Goal: Information Seeking & Learning: Learn about a topic

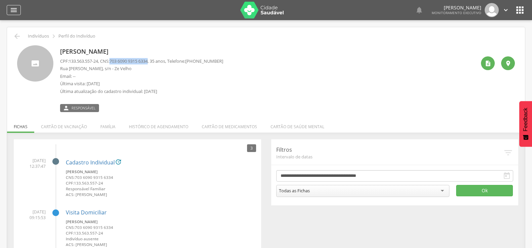
click at [16, 10] on icon "" at bounding box center [14, 10] width 8 height 8
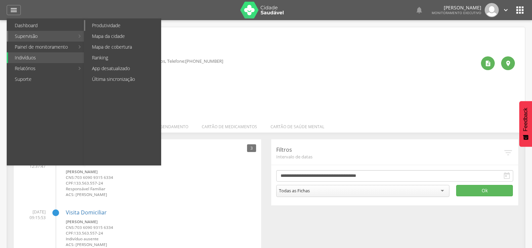
click at [110, 27] on link "Produtividade" at bounding box center [123, 25] width 76 height 11
type input "**********"
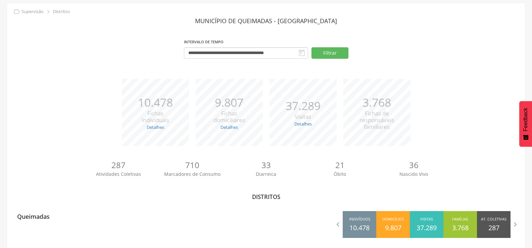
scroll to position [30, 0]
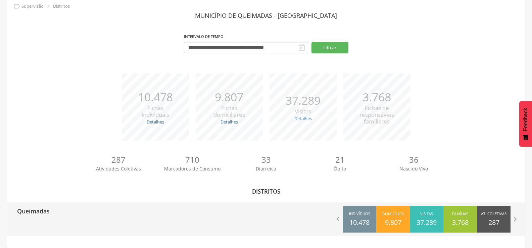
click at [48, 211] on p "Queimadas" at bounding box center [33, 208] width 33 height 13
type input "**********"
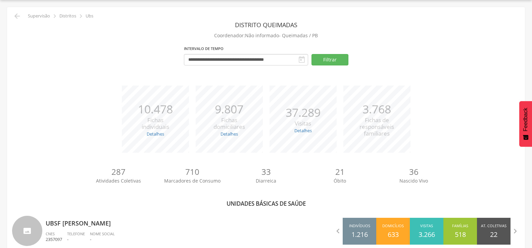
scroll to position [30, 0]
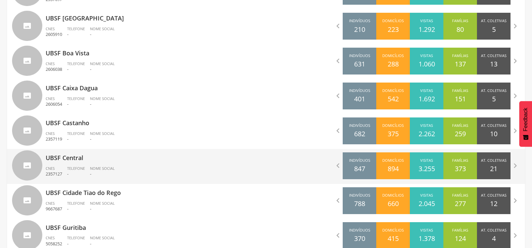
click at [74, 160] on p "UBSF Central" at bounding box center [154, 155] width 216 height 13
type input "**********"
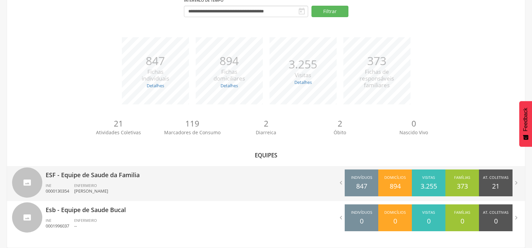
click at [91, 189] on p "[PERSON_NAME]" at bounding box center [91, 191] width 34 height 6
type input "**********"
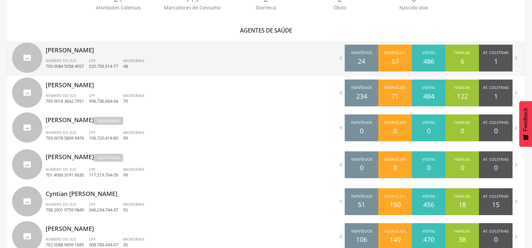
scroll to position [136, 0]
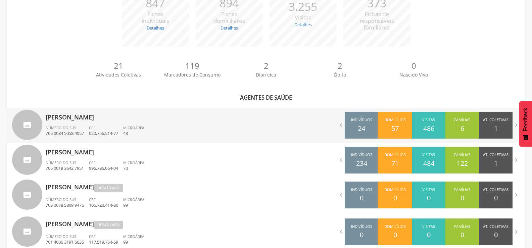
click at [91, 121] on p "[PERSON_NAME]" at bounding box center [154, 114] width 216 height 13
type input "**********"
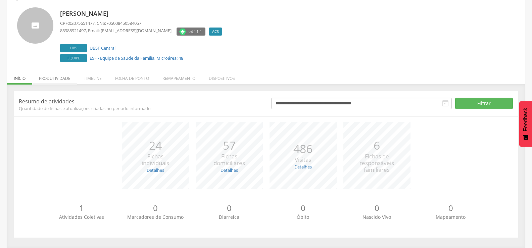
click at [64, 95] on div "**********" at bounding box center [266, 164] width 505 height 147
click at [62, 77] on li "Produtividade" at bounding box center [54, 77] width 45 height 16
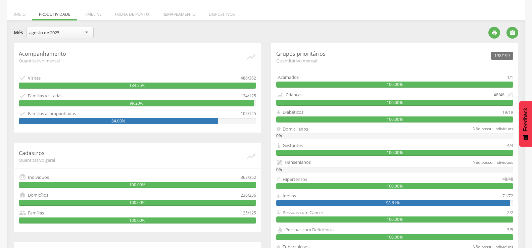
scroll to position [68, 0]
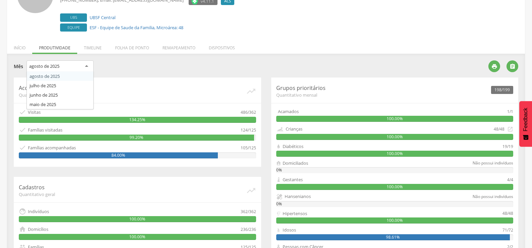
click at [87, 66] on div "agosto de 2025" at bounding box center [60, 66] width 67 height 12
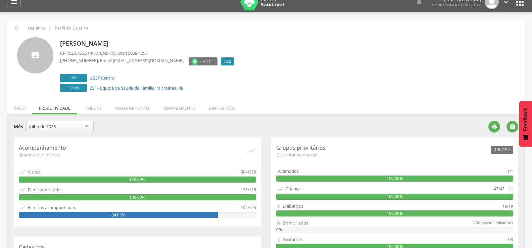
scroll to position [0, 0]
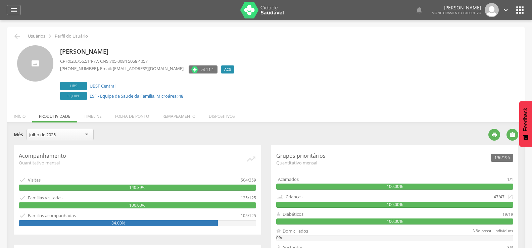
click at [86, 135] on div "julho de 2025" at bounding box center [60, 134] width 67 height 11
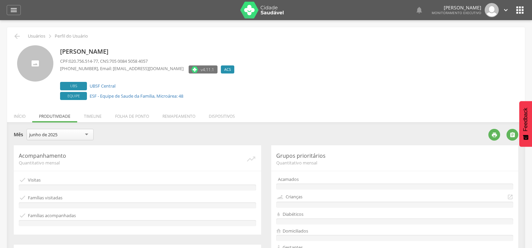
click at [89, 136] on div "junho de 2025" at bounding box center [60, 134] width 67 height 11
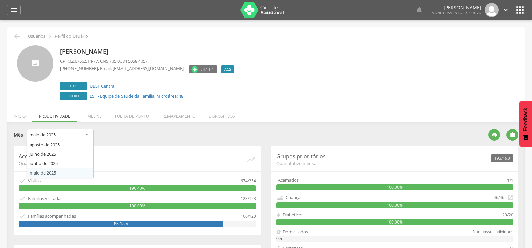
click at [85, 136] on div "maio de 2025" at bounding box center [60, 135] width 67 height 12
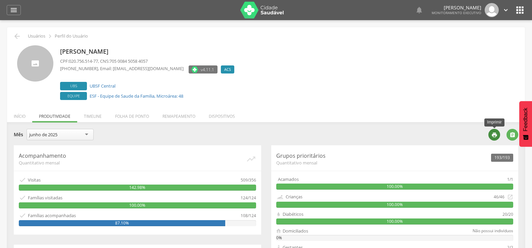
click at [493, 137] on icon "" at bounding box center [495, 135] width 6 height 6
click at [19, 37] on icon "" at bounding box center [17, 36] width 8 height 8
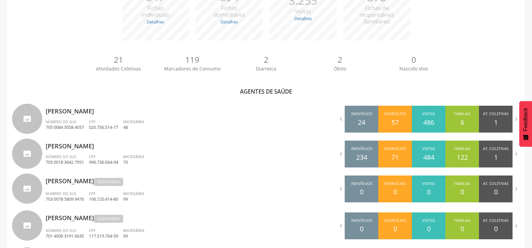
scroll to position [188, 0]
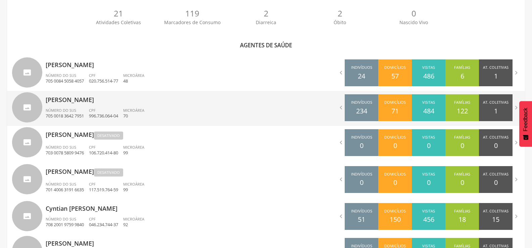
click at [74, 108] on span "Número do SUS" at bounding box center [61, 110] width 31 height 5
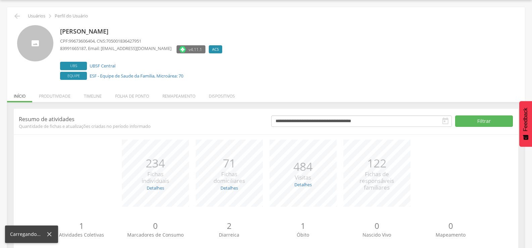
scroll to position [38, 0]
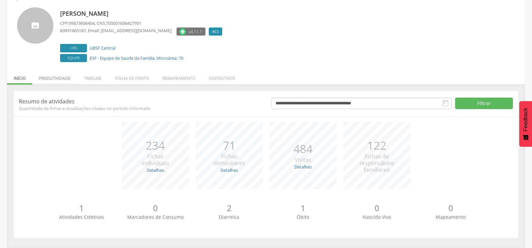
click at [63, 80] on li "Produtividade" at bounding box center [54, 77] width 45 height 16
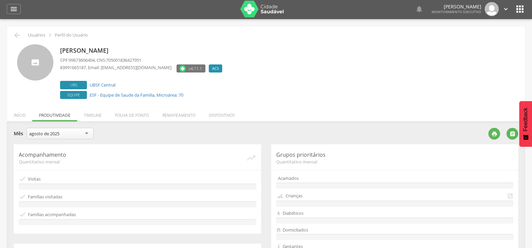
scroll to position [0, 0]
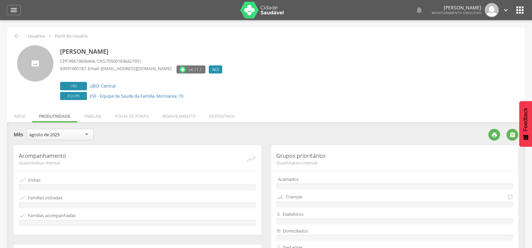
click at [84, 136] on div "agosto de 2025" at bounding box center [60, 134] width 67 height 11
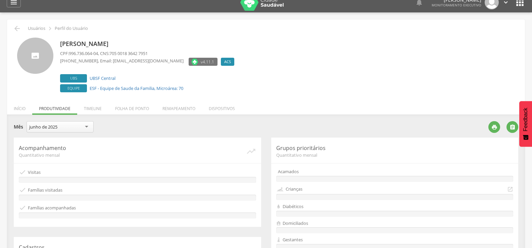
scroll to position [34, 0]
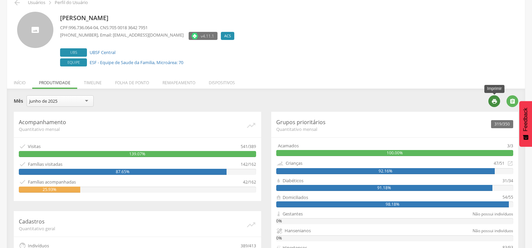
click at [496, 103] on icon "" at bounding box center [495, 101] width 6 height 6
click at [18, 3] on icon "" at bounding box center [17, 3] width 8 height 8
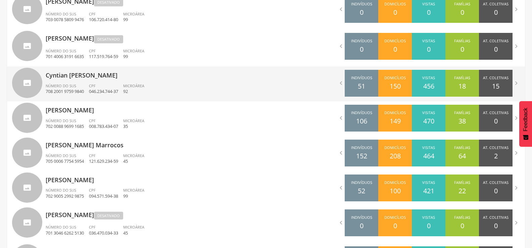
scroll to position [365, 0]
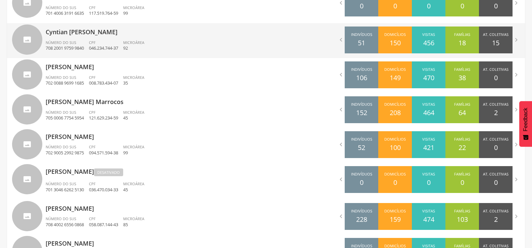
click at [80, 39] on div "Cyntian [PERSON_NAME] Número do SUS 708 [DEMOGRAPHIC_DATA] 9759 9840 CPF 046.23…" at bounding box center [154, 40] width 216 height 35
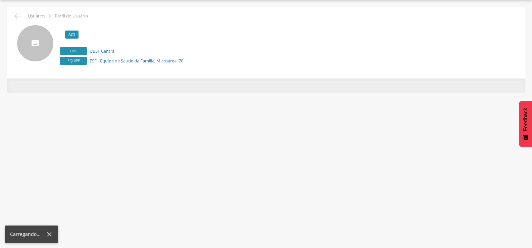
scroll to position [20, 0]
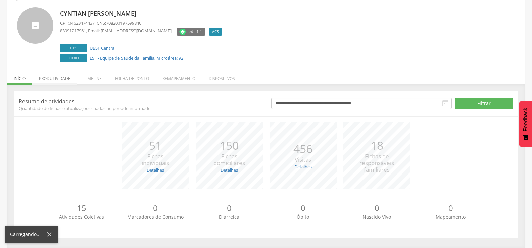
click at [70, 79] on li "Produtividade" at bounding box center [54, 77] width 45 height 16
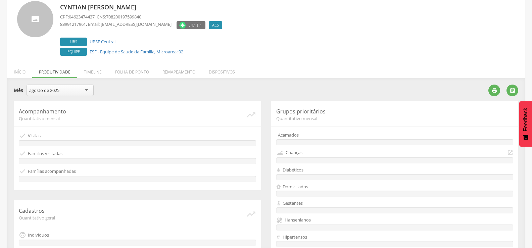
scroll to position [0, 0]
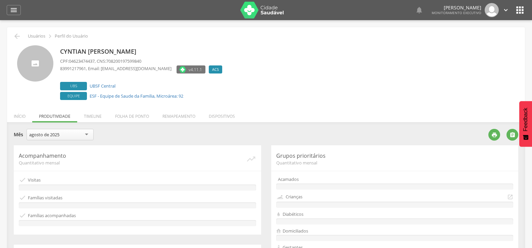
click at [83, 136] on div "agosto de 2025" at bounding box center [60, 134] width 67 height 11
click at [495, 137] on icon "" at bounding box center [495, 135] width 6 height 6
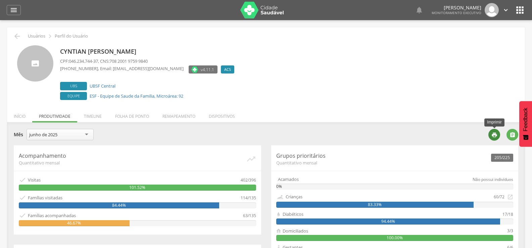
click at [491, 134] on div "" at bounding box center [495, 135] width 12 height 12
click at [17, 38] on icon "" at bounding box center [17, 36] width 8 height 8
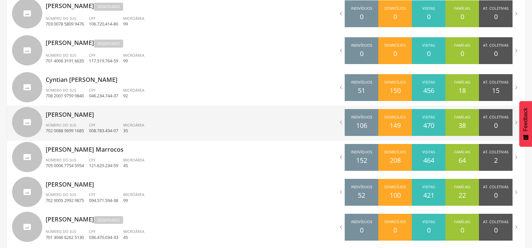
scroll to position [398, 0]
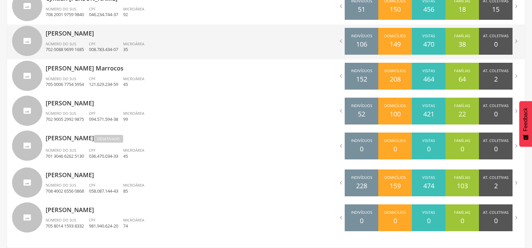
click at [75, 42] on span "Número do SUS" at bounding box center [61, 43] width 31 height 5
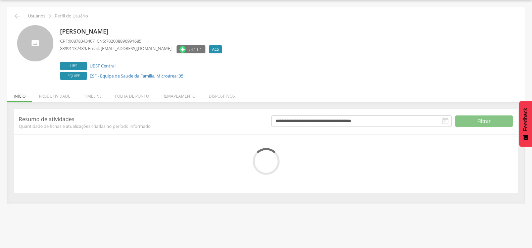
scroll to position [38, 0]
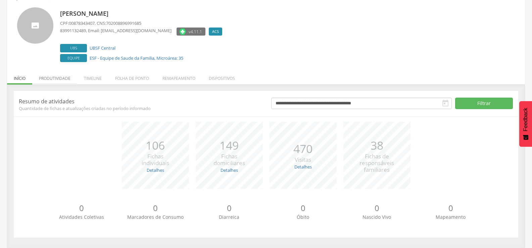
click at [65, 78] on li "Produtividade" at bounding box center [54, 77] width 45 height 16
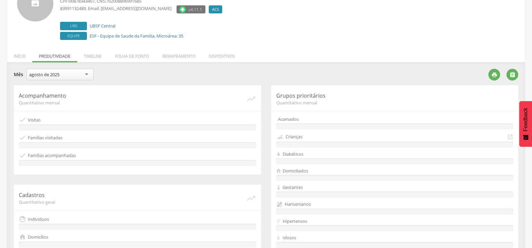
scroll to position [22, 0]
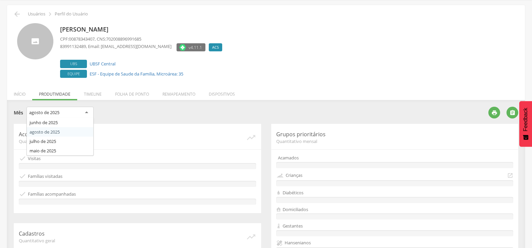
click at [88, 110] on div "agosto de 2025" at bounding box center [60, 113] width 67 height 12
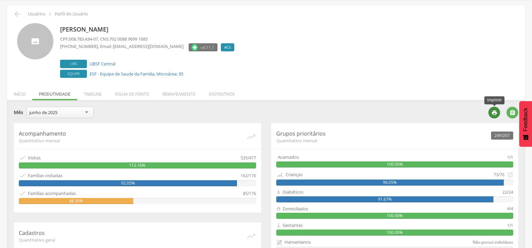
click at [492, 114] on icon "" at bounding box center [495, 113] width 6 height 6
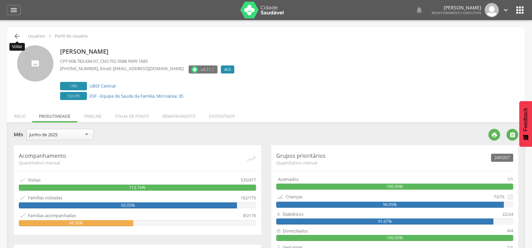
click at [19, 38] on icon "" at bounding box center [17, 36] width 8 height 8
